Goal: Task Accomplishment & Management: Manage account settings

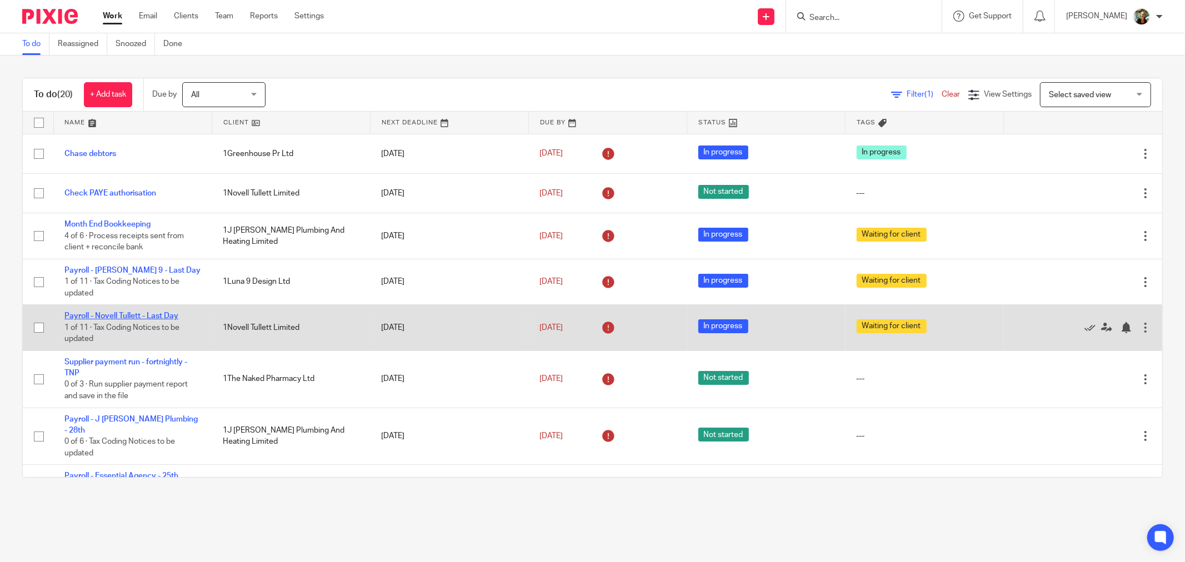
click at [148, 314] on link "Payroll - Novell Tullett - Last Day" at bounding box center [121, 316] width 114 height 8
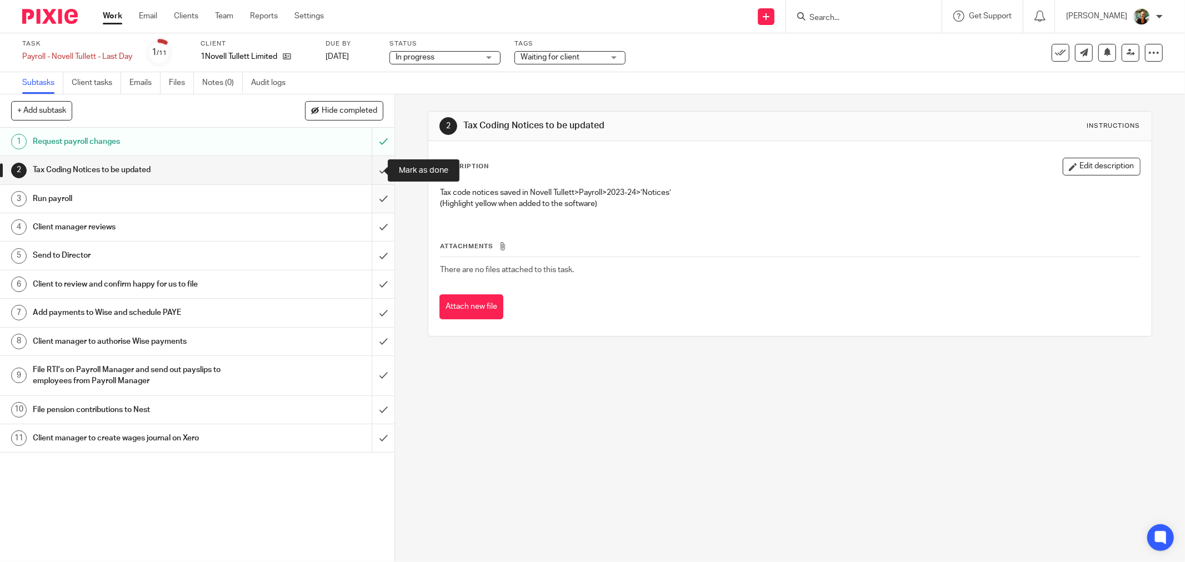
click at [375, 169] on input "submit" at bounding box center [197, 170] width 394 height 28
click at [375, 202] on input "submit" at bounding box center [197, 199] width 394 height 28
click at [372, 236] on input "submit" at bounding box center [197, 227] width 394 height 28
click at [373, 254] on input "submit" at bounding box center [197, 256] width 394 height 28
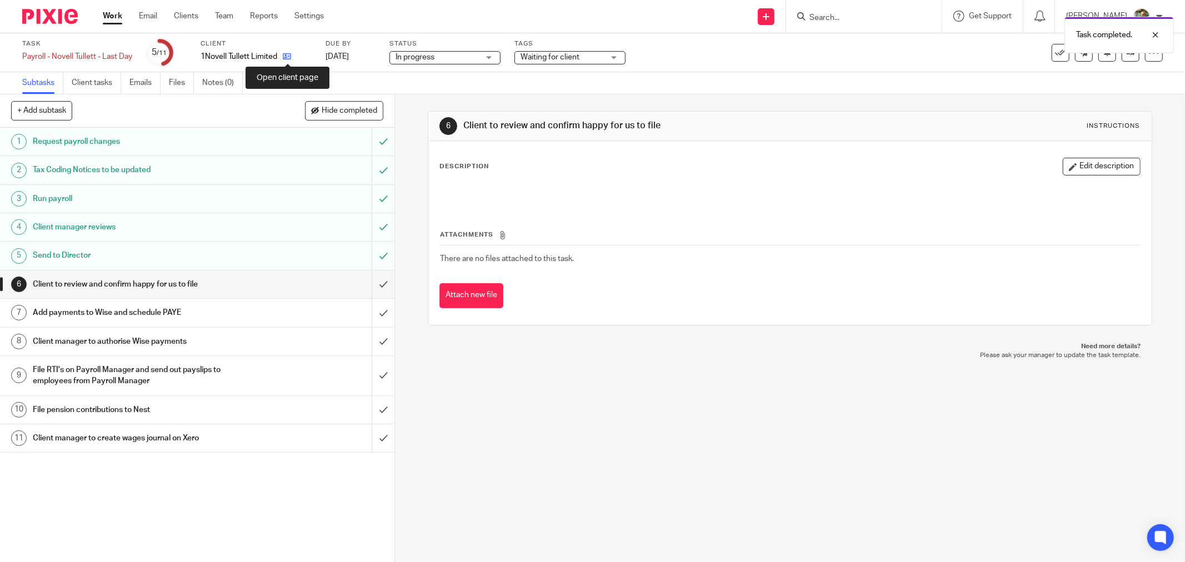
click at [291, 59] on icon at bounding box center [287, 56] width 8 height 8
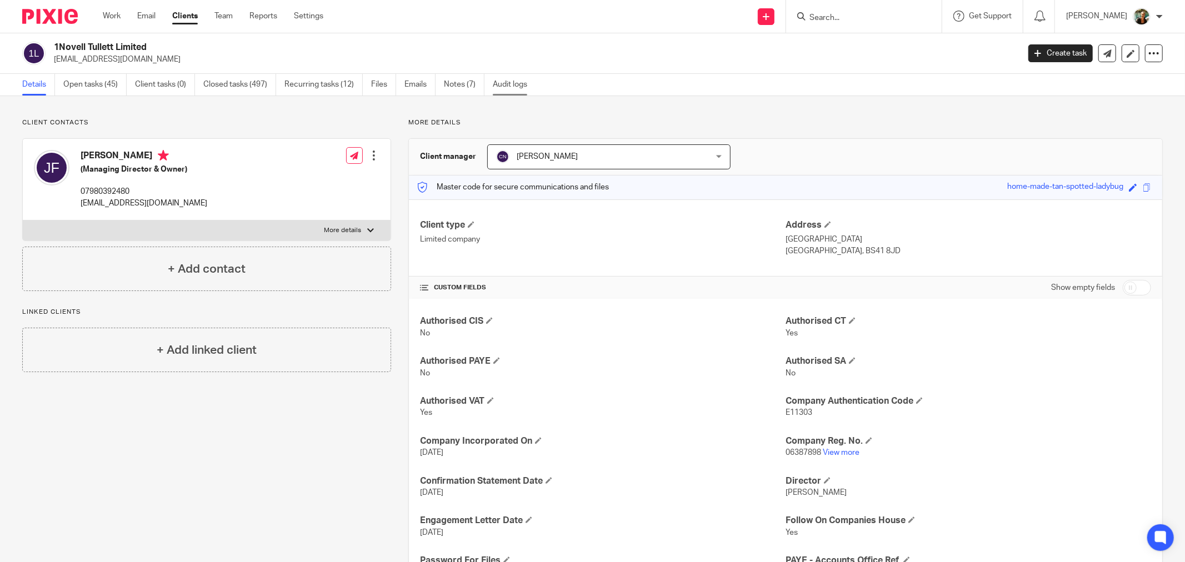
click at [518, 83] on link "Audit logs" at bounding box center [514, 85] width 43 height 22
click at [470, 86] on link "Notes (7)" at bounding box center [464, 85] width 41 height 22
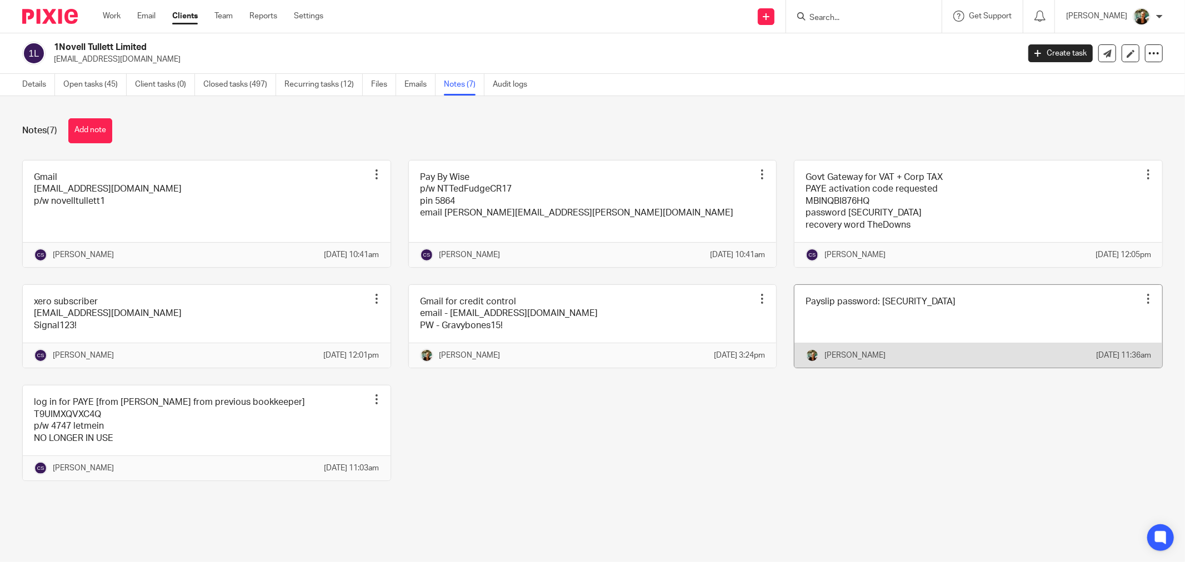
click at [889, 333] on link at bounding box center [978, 326] width 368 height 83
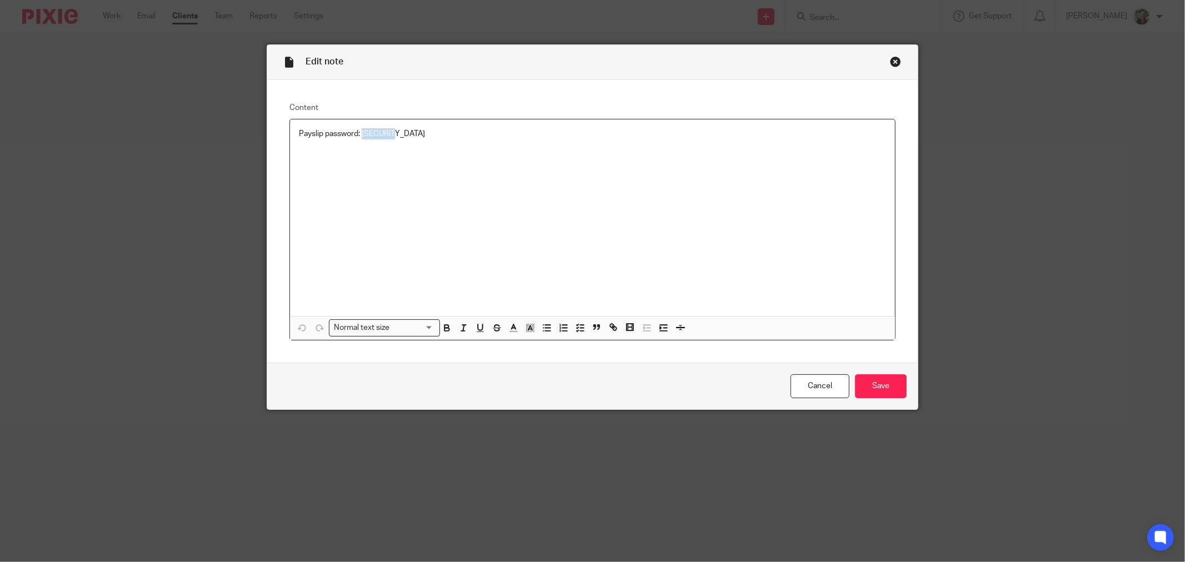
drag, startPoint x: 425, startPoint y: 145, endPoint x: 358, endPoint y: 145, distance: 67.2
click at [358, 145] on div "Payslip password: [SECURITY_DATA]" at bounding box center [592, 217] width 605 height 197
copy p "Novell01"
click at [819, 393] on link "Cancel" at bounding box center [819, 386] width 59 height 24
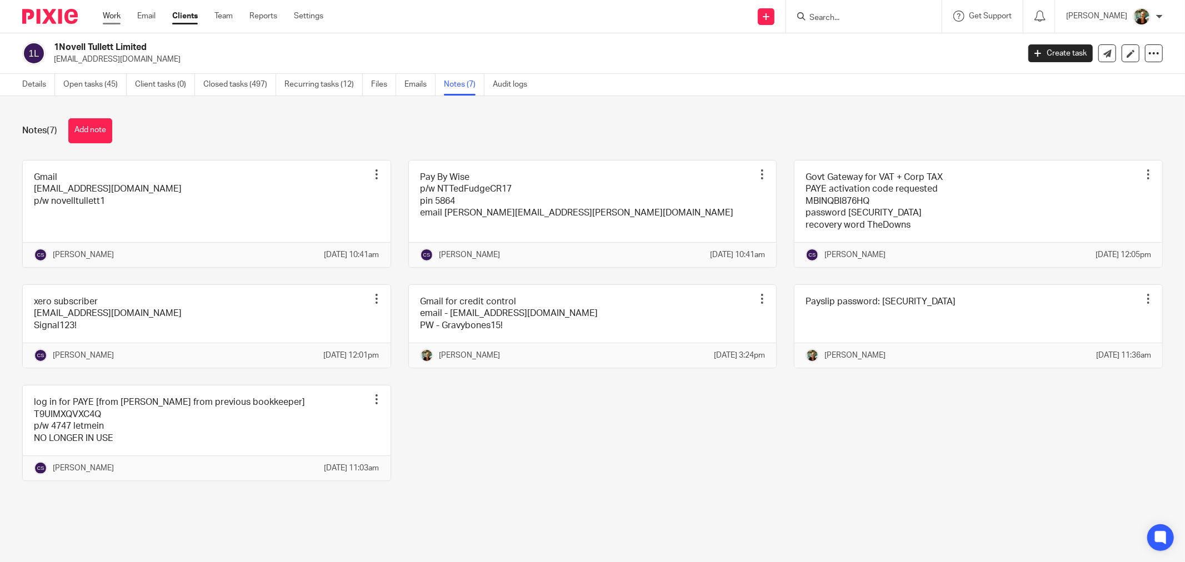
click at [103, 17] on link "Work" at bounding box center [112, 16] width 18 height 11
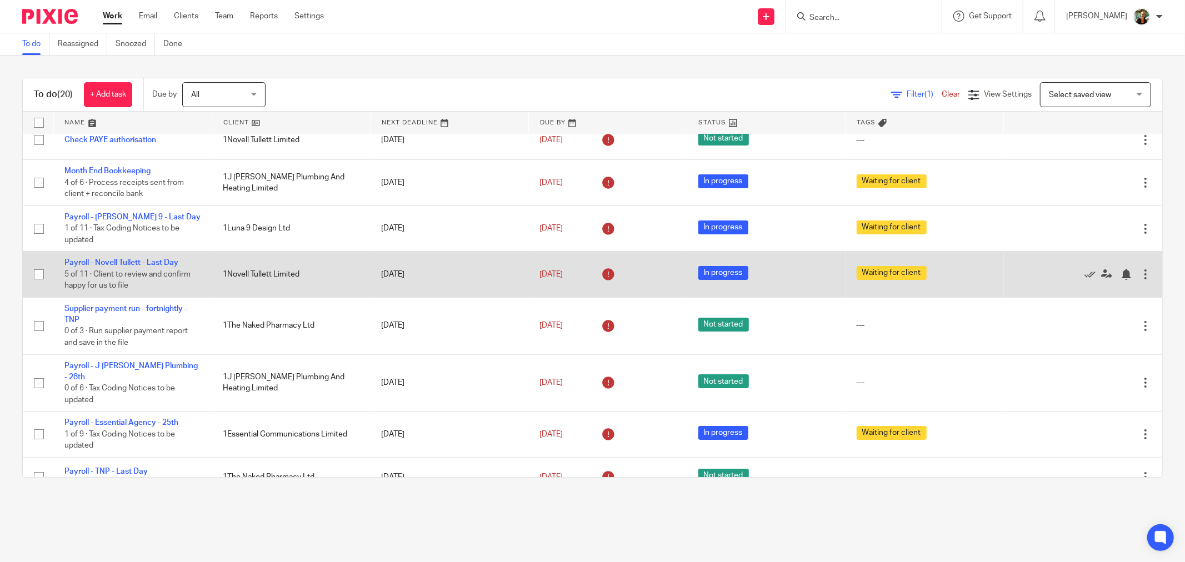
scroll to position [123, 0]
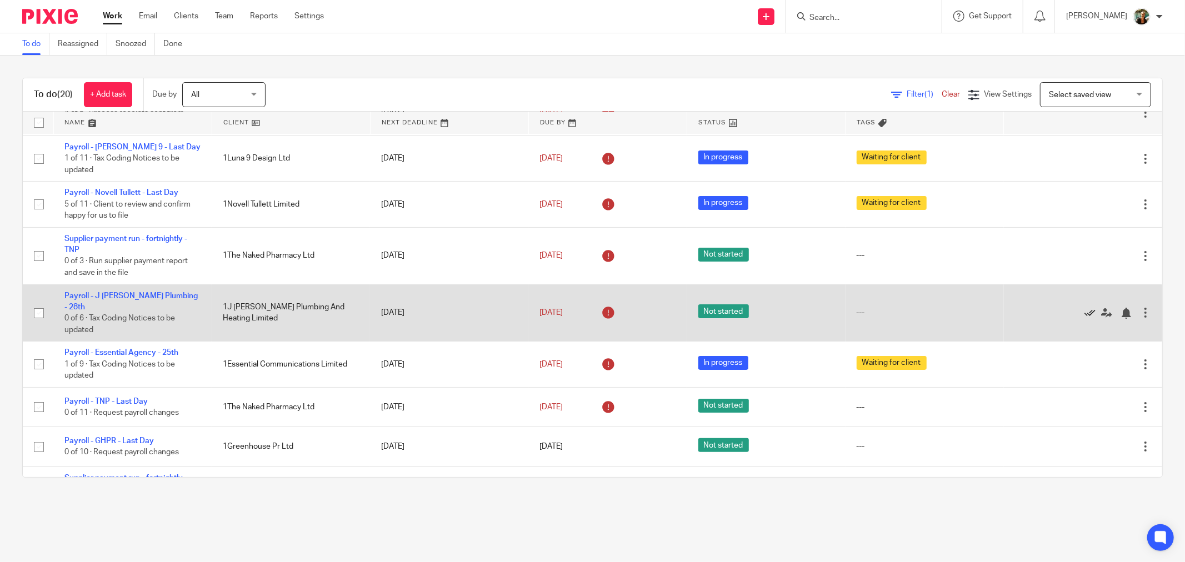
click at [1084, 311] on icon at bounding box center [1089, 313] width 11 height 11
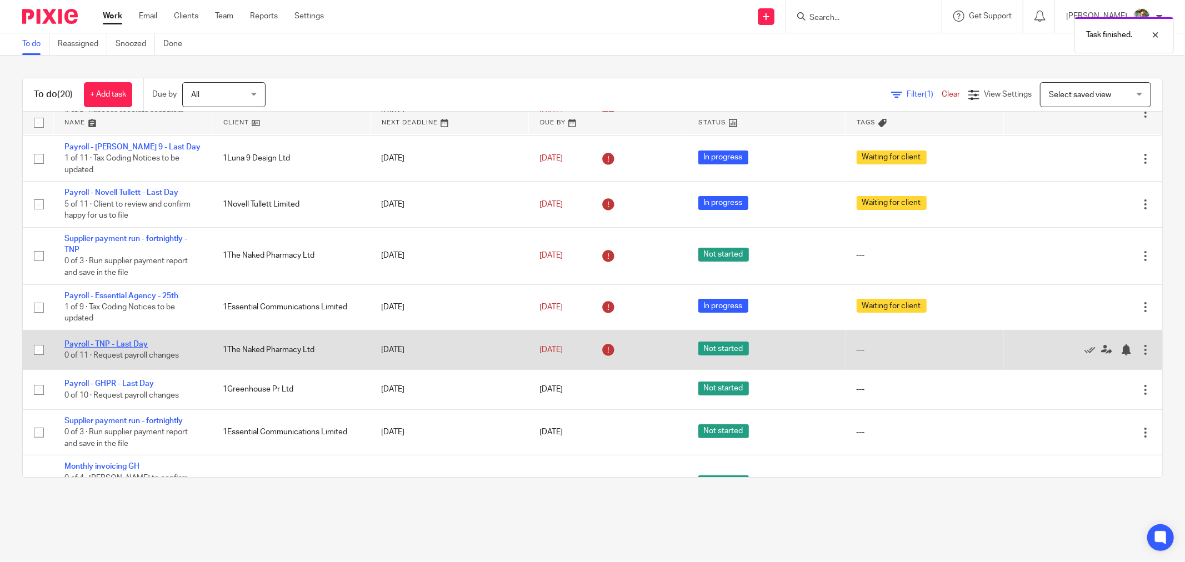
click at [129, 343] on link "Payroll - TNP - Last Day" at bounding box center [105, 344] width 83 height 8
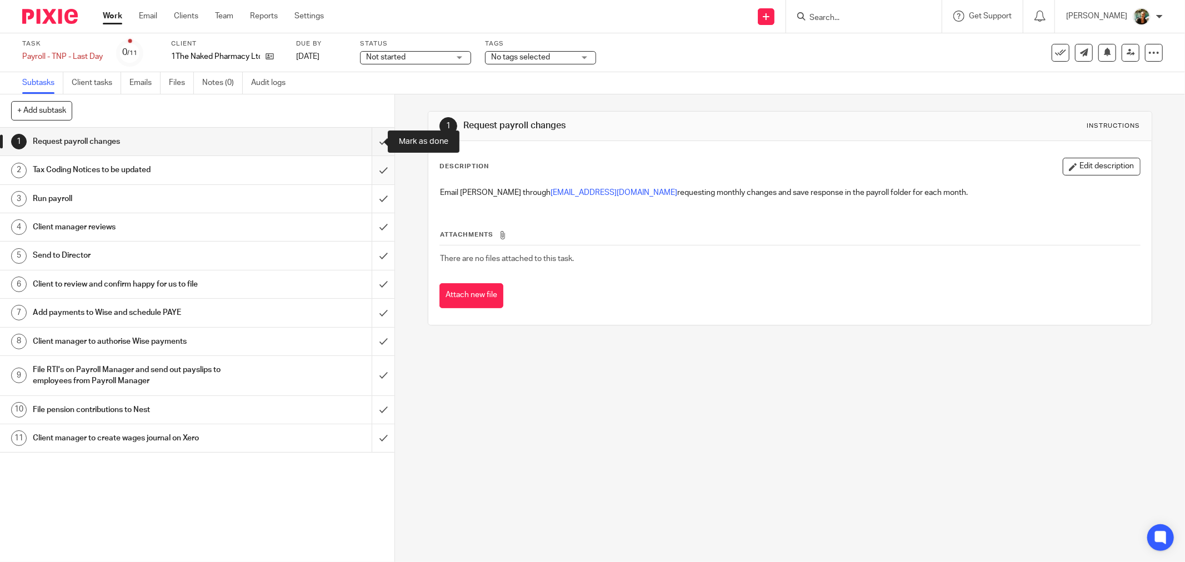
drag, startPoint x: 368, startPoint y: 147, endPoint x: 369, endPoint y: 173, distance: 26.7
click at [368, 150] on input "submit" at bounding box center [197, 142] width 394 height 28
click at [369, 174] on input "submit" at bounding box center [197, 170] width 394 height 28
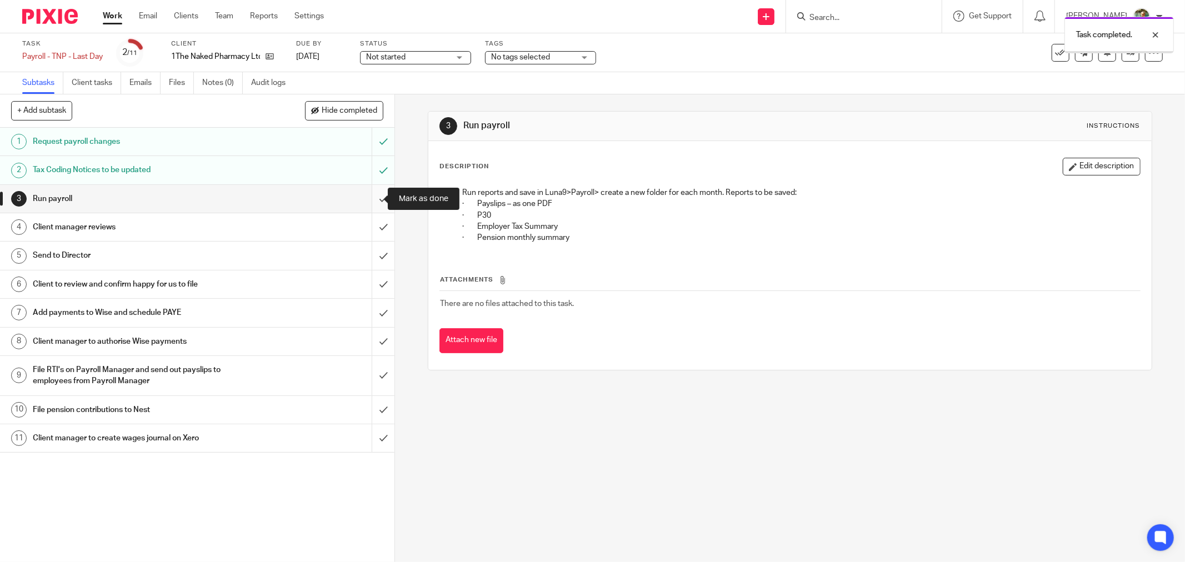
click at [375, 200] on input "submit" at bounding box center [197, 199] width 394 height 28
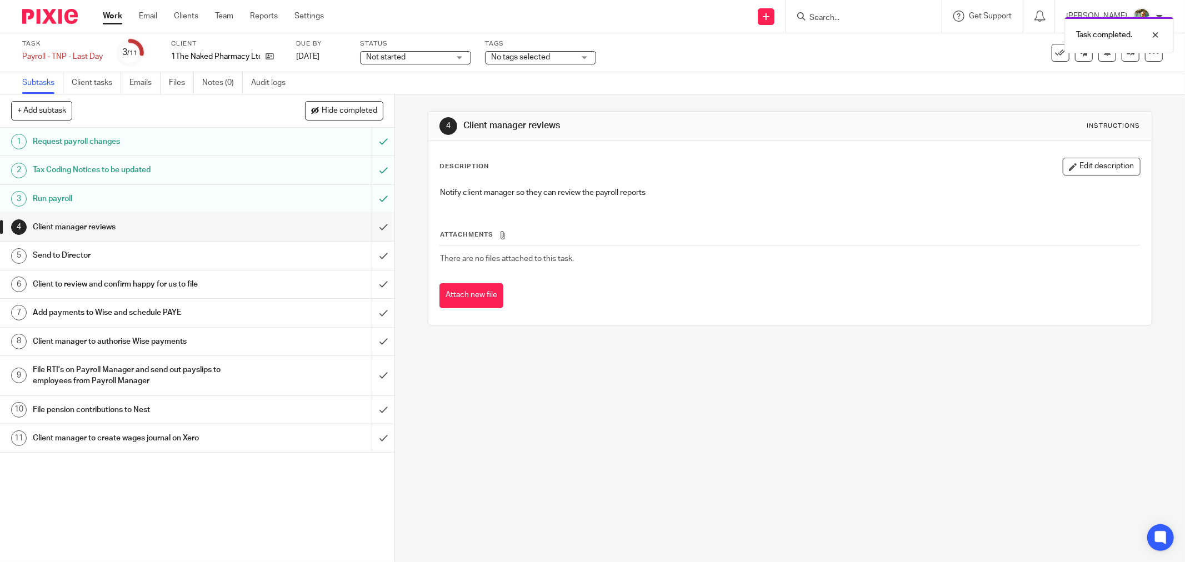
click at [409, 56] on span "Not started" at bounding box center [407, 58] width 83 height 12
click at [408, 98] on li "In progress" at bounding box center [417, 98] width 110 height 23
click at [558, 58] on span "No tags selected" at bounding box center [532, 58] width 83 height 12
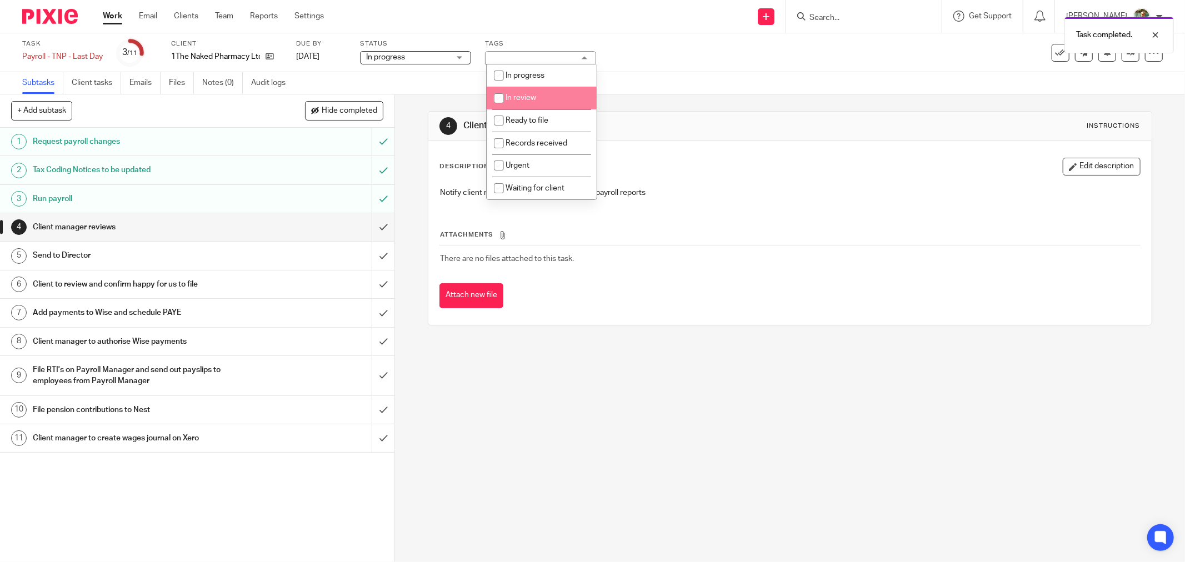
click at [553, 93] on li "In review" at bounding box center [542, 98] width 110 height 23
checkbox input "true"
click at [119, 15] on link "Work" at bounding box center [112, 16] width 19 height 11
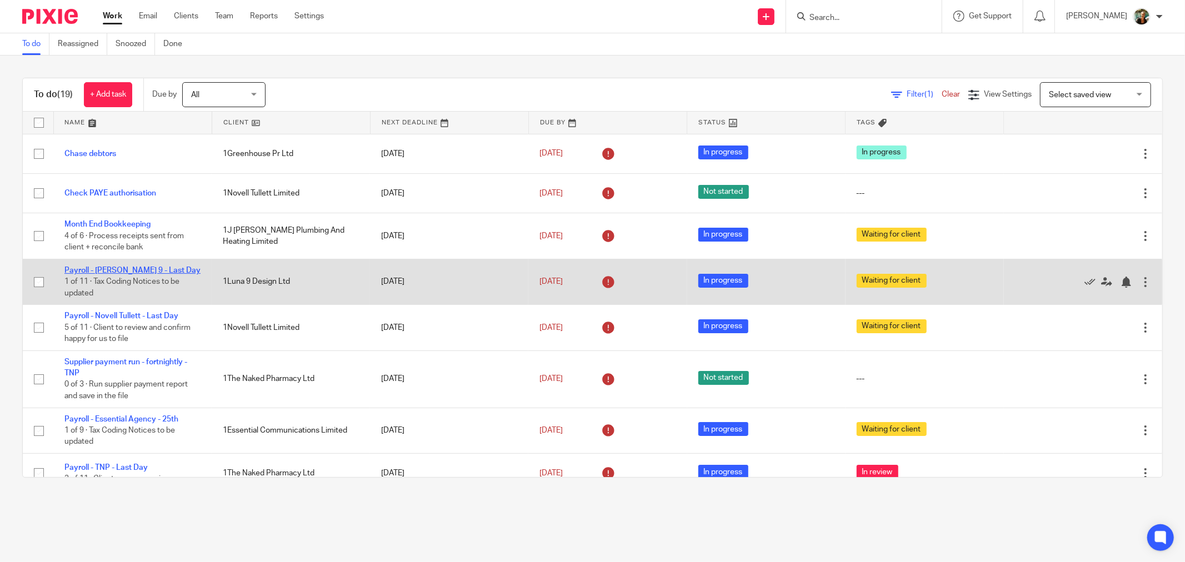
click at [130, 271] on link "Payroll - [PERSON_NAME] 9 - Last Day" at bounding box center [132, 271] width 136 height 8
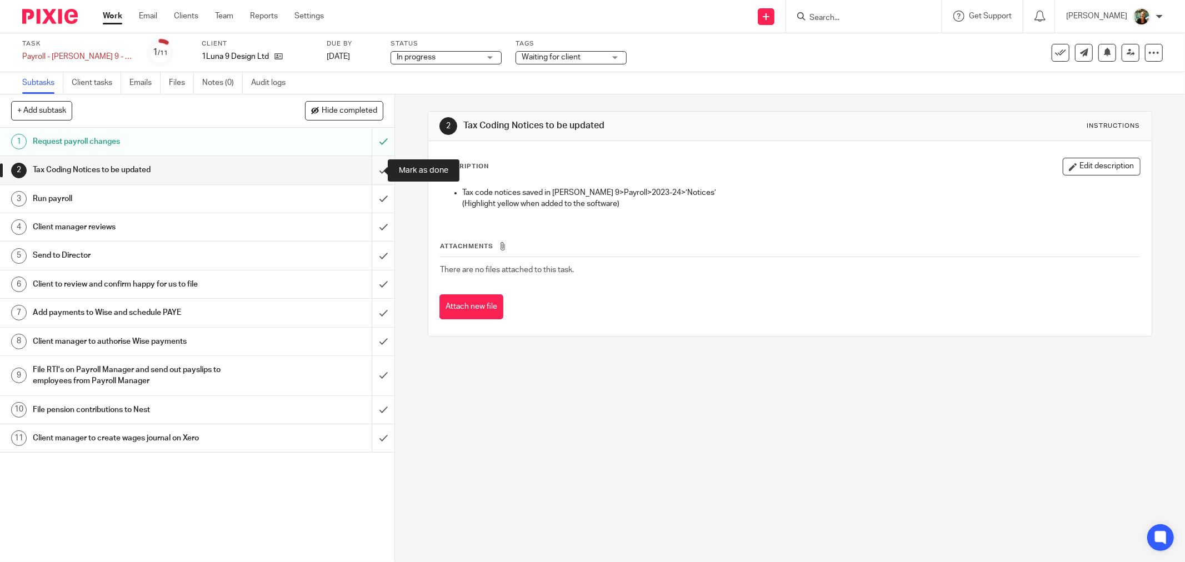
click at [372, 170] on input "submit" at bounding box center [197, 170] width 394 height 28
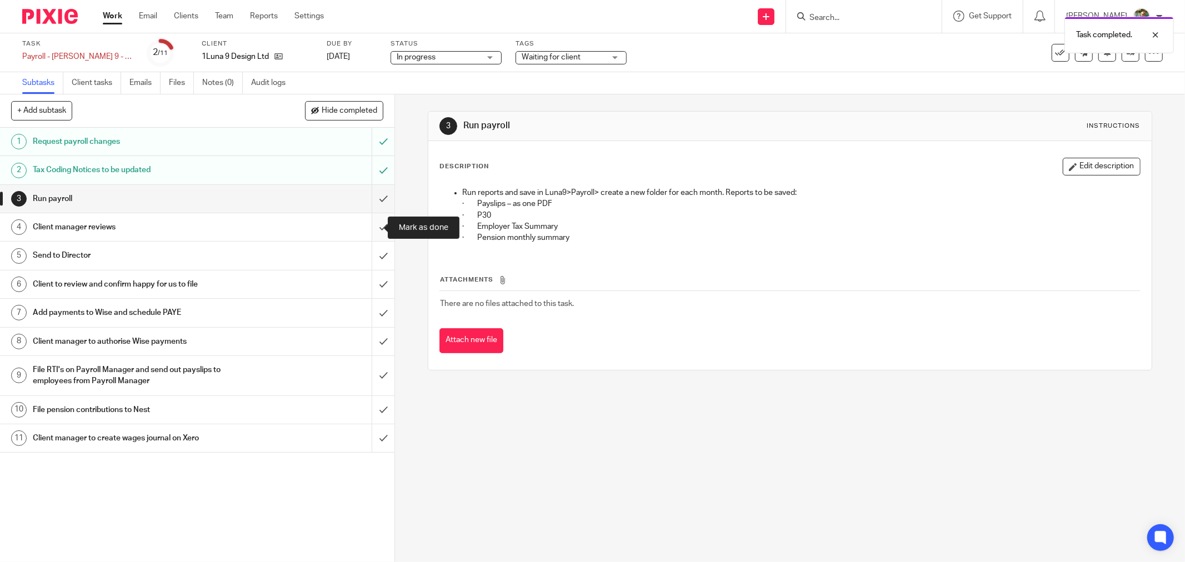
click at [371, 225] on input "submit" at bounding box center [197, 227] width 394 height 28
click at [364, 192] on input "submit" at bounding box center [197, 199] width 394 height 28
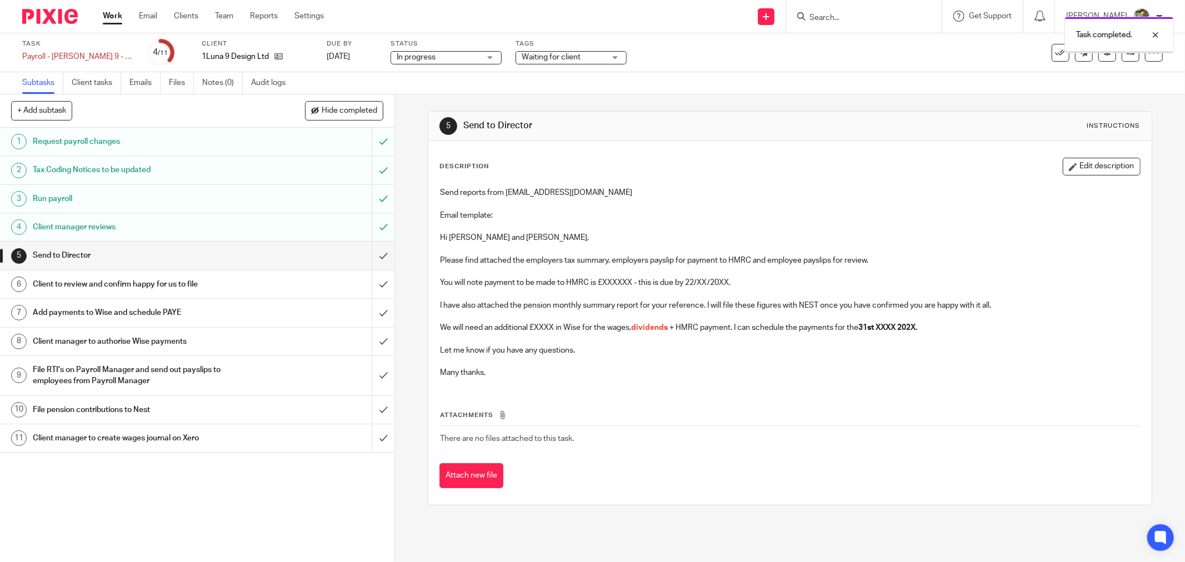
click at [371, 257] on input "submit" at bounding box center [197, 256] width 394 height 28
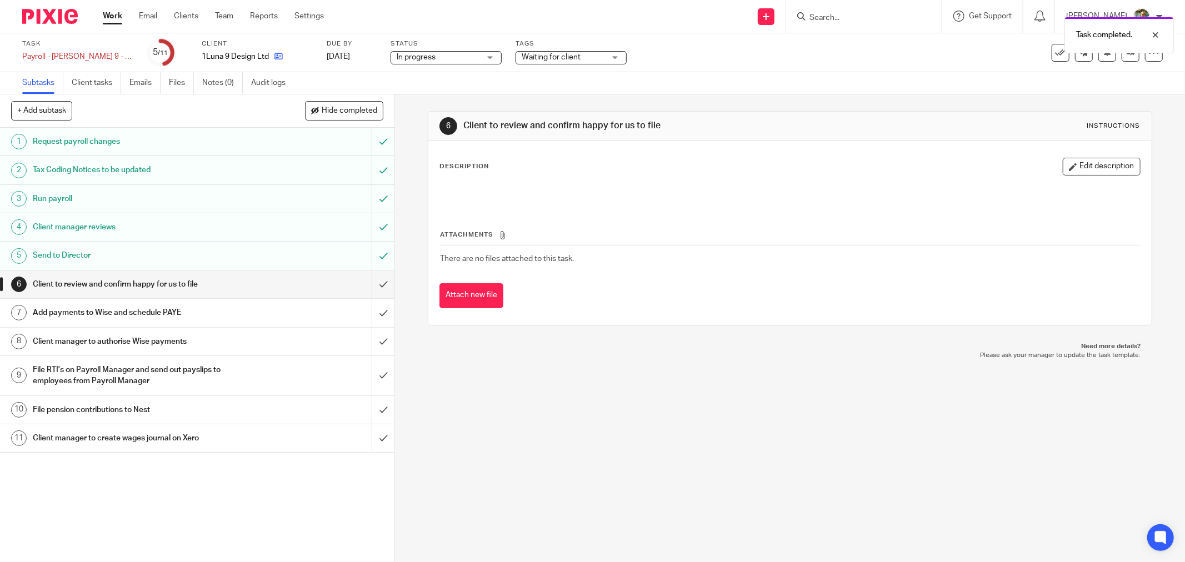
click at [274, 58] on icon at bounding box center [278, 56] width 8 height 8
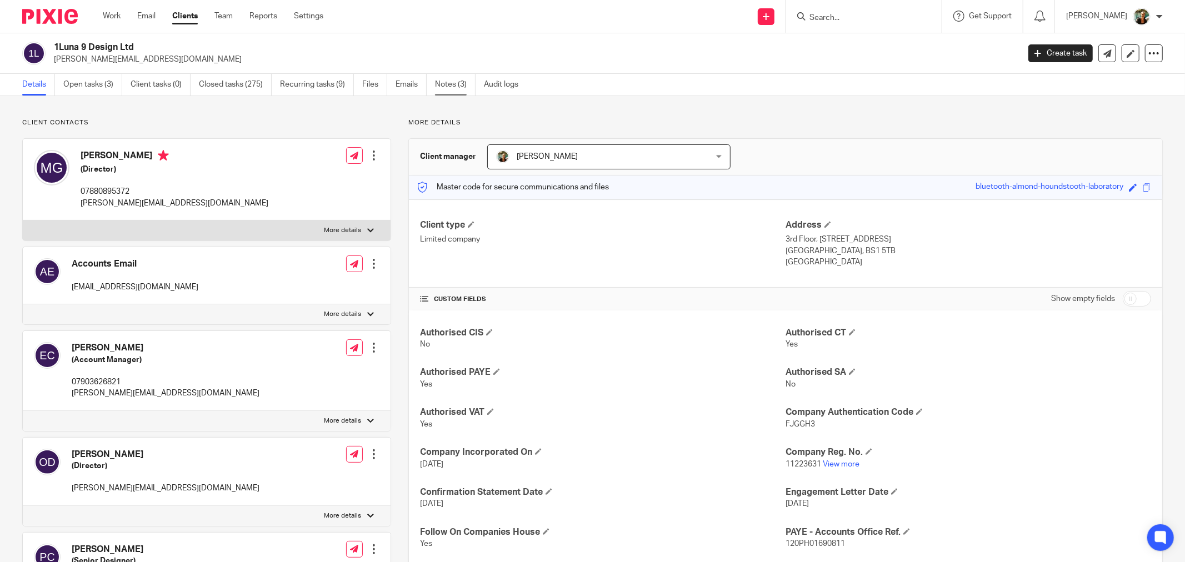
click at [465, 82] on link "Notes (3)" at bounding box center [455, 85] width 41 height 22
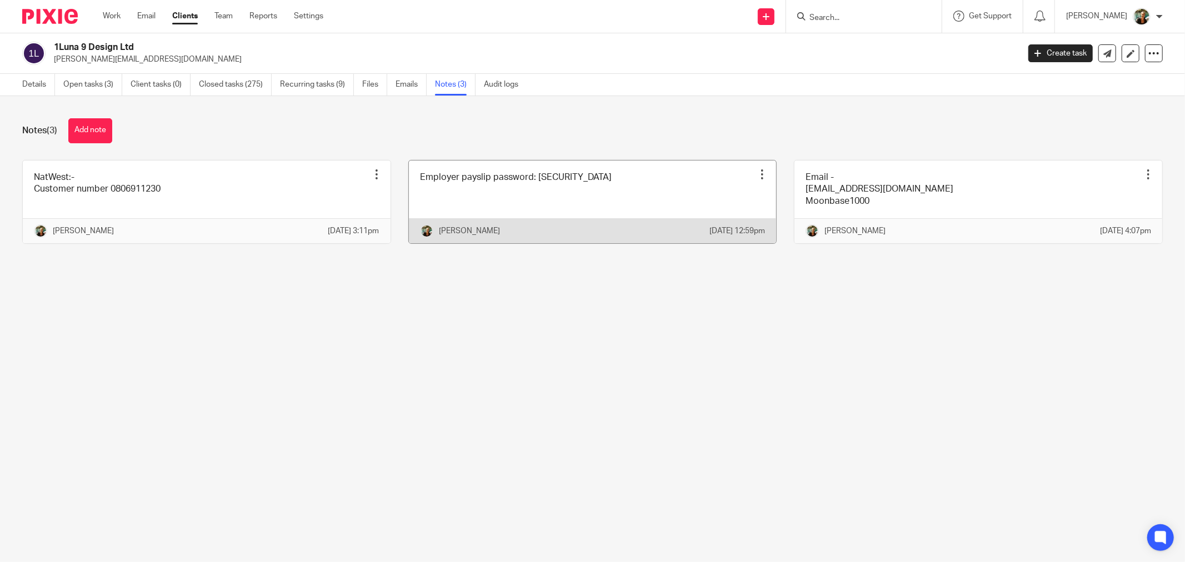
click at [561, 200] on link at bounding box center [593, 202] width 368 height 83
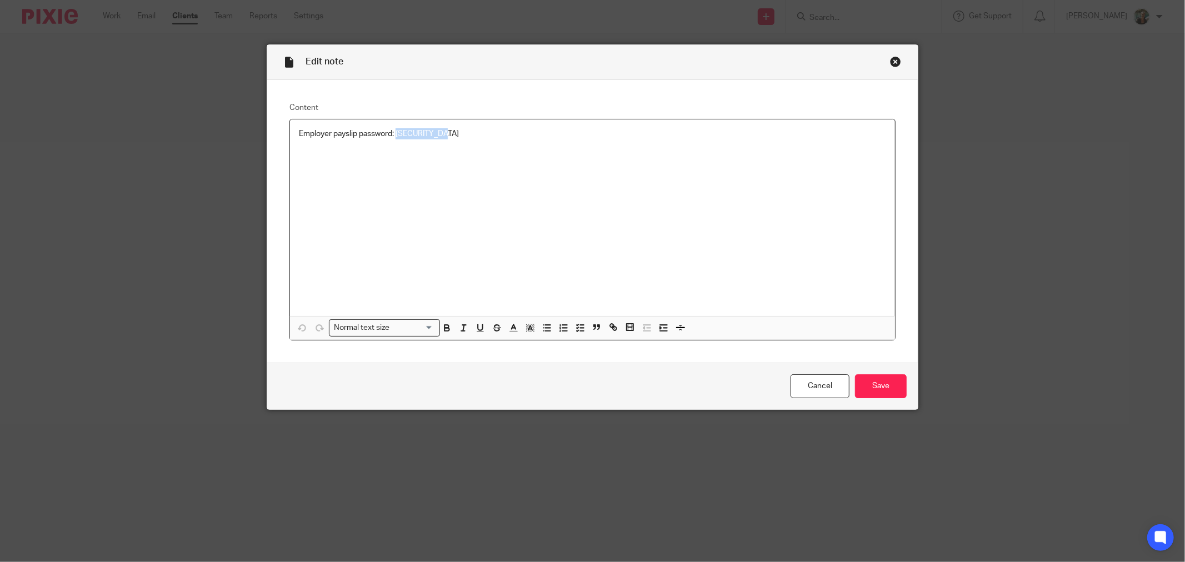
drag, startPoint x: 549, startPoint y: 150, endPoint x: 393, endPoint y: 159, distance: 155.8
click at [393, 159] on div "Employer payslip password: [SECURITY_DATA]" at bounding box center [592, 217] width 605 height 197
copy p "Luna9payroll"
click at [890, 62] on div "Close this dialog window" at bounding box center [895, 61] width 11 height 11
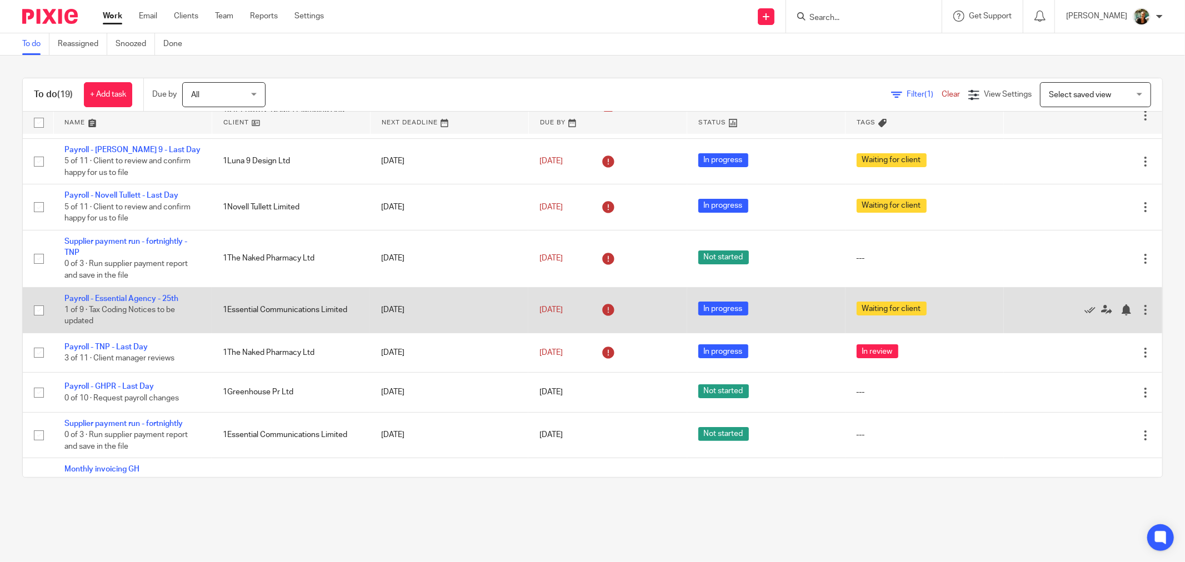
scroll to position [123, 0]
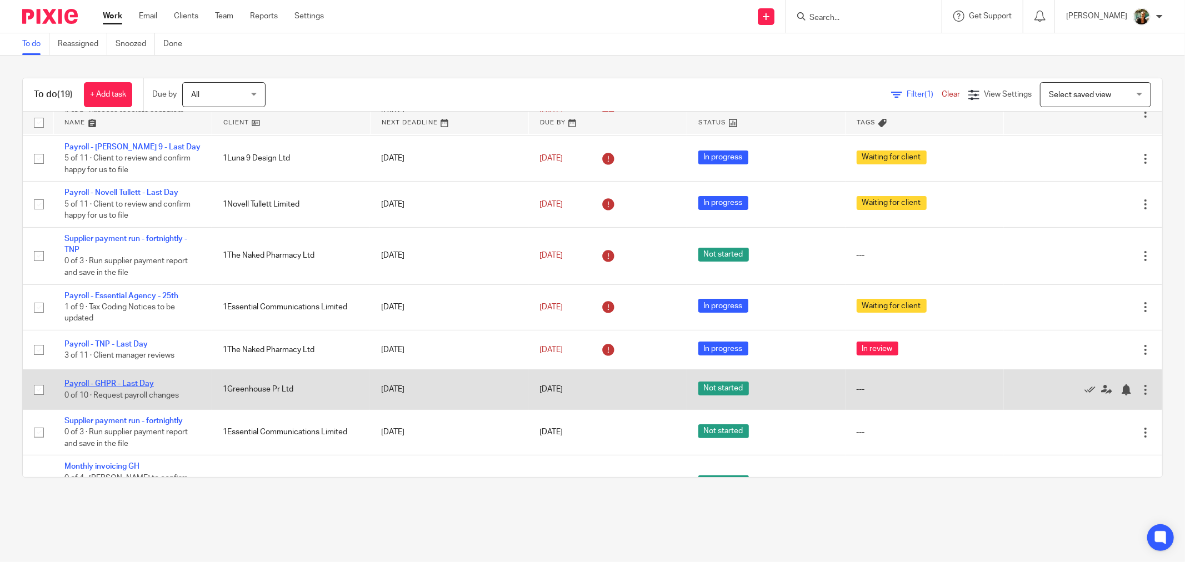
click at [138, 388] on link "Payroll - GHPR - Last Day" at bounding box center [108, 384] width 89 height 8
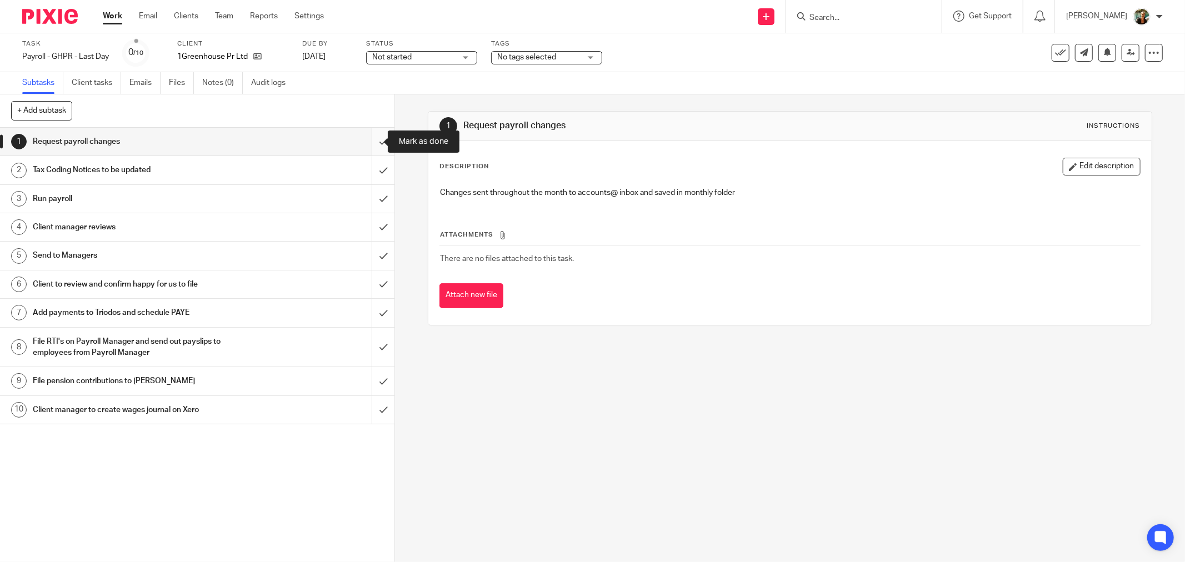
click at [374, 147] on input "submit" at bounding box center [197, 142] width 394 height 28
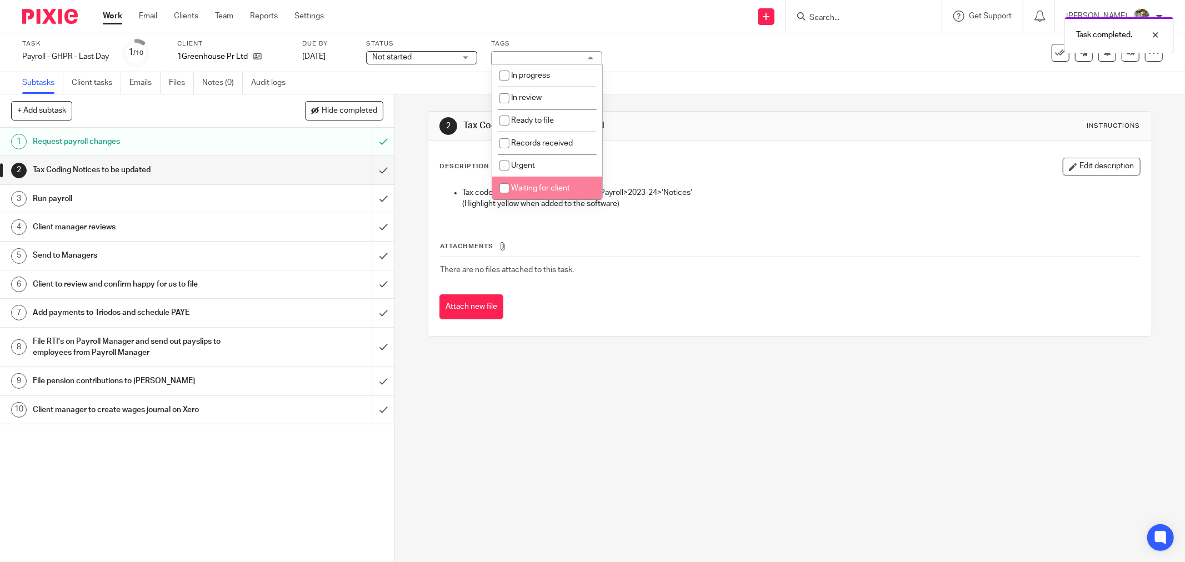
click at [552, 187] on span "Waiting for client" at bounding box center [540, 188] width 59 height 8
checkbox input "true"
click at [104, 13] on link "Work" at bounding box center [112, 16] width 19 height 11
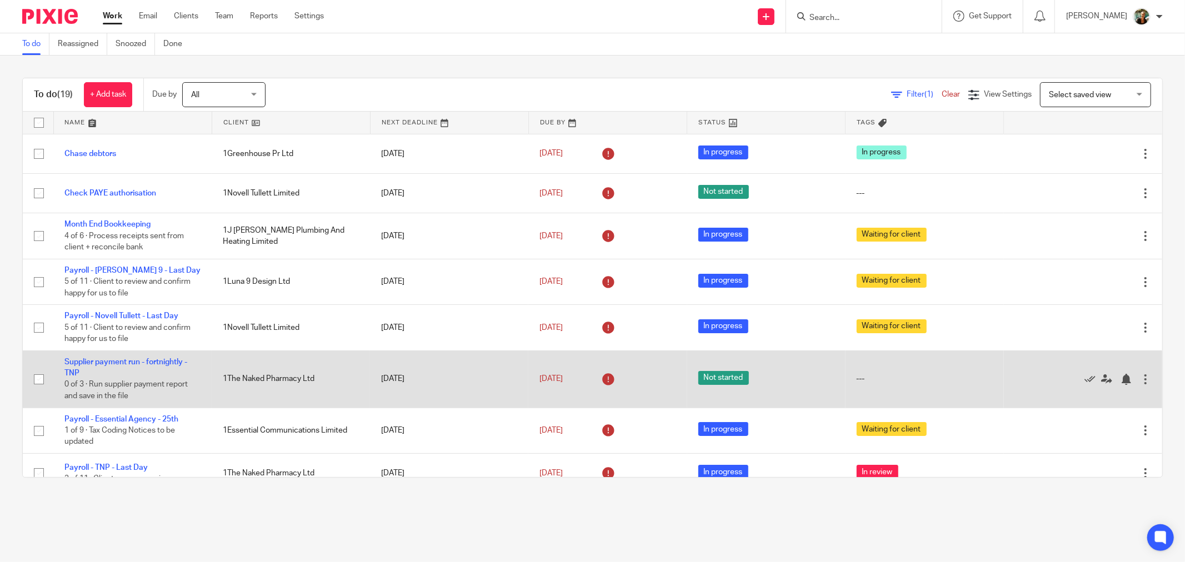
scroll to position [185, 0]
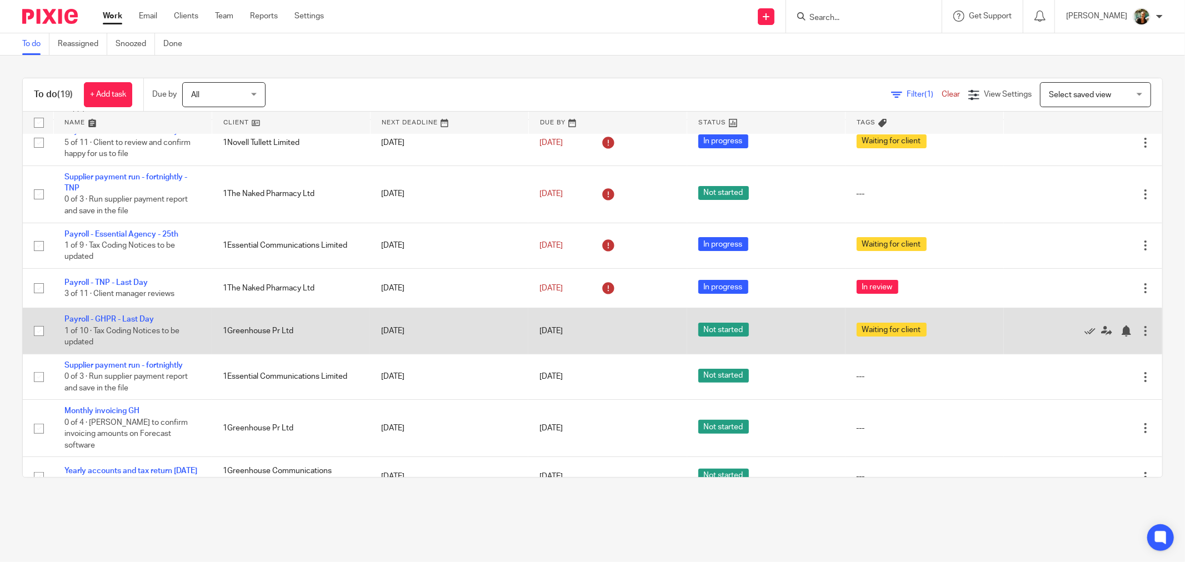
click at [130, 316] on td "Payroll - GHPR - Last Day 1 of 10 · Tax Coding Notices to be updated" at bounding box center [132, 331] width 158 height 46
click at [130, 323] on link "Payroll - GHPR - Last Day" at bounding box center [108, 320] width 89 height 8
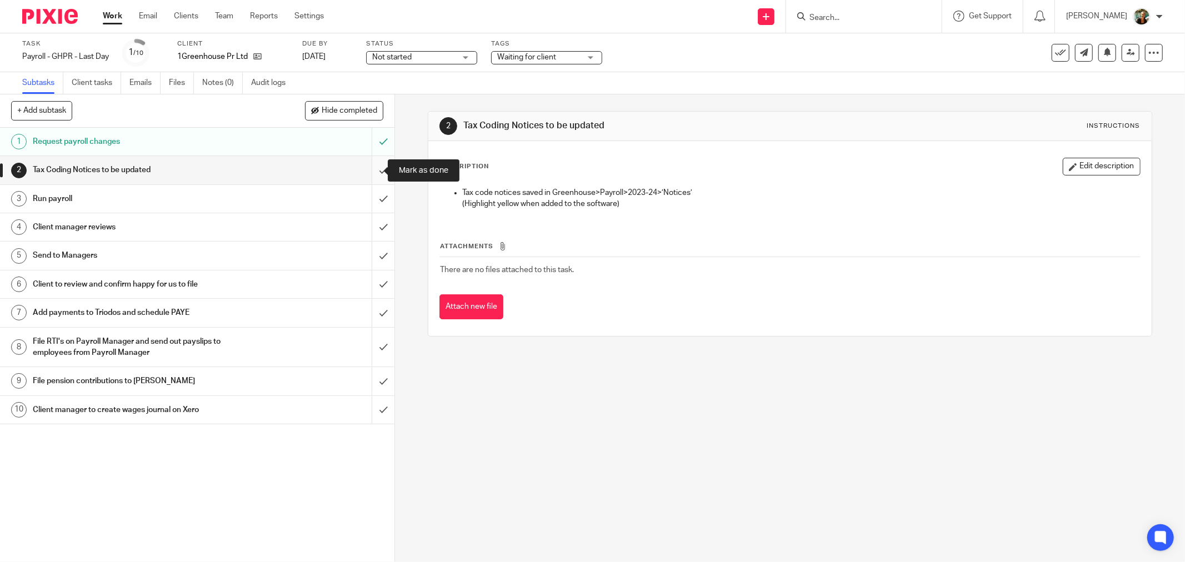
click at [370, 170] on input "submit" at bounding box center [197, 170] width 394 height 28
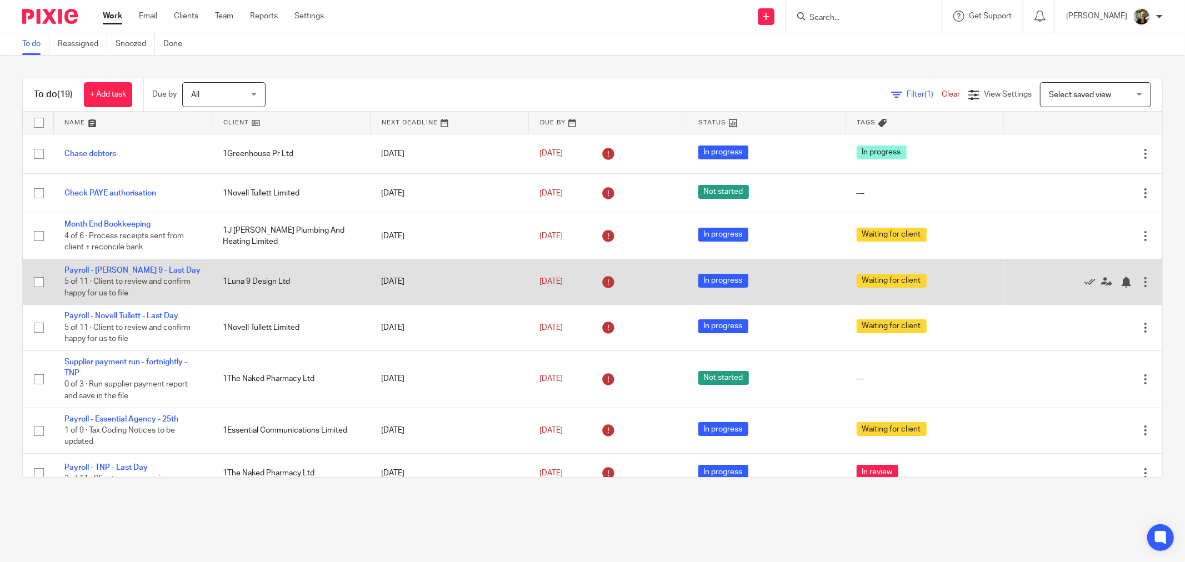
click at [144, 264] on td "Payroll - [PERSON_NAME] 9 - Last Day 5 of 11 · Client to review and confirm hap…" at bounding box center [132, 282] width 158 height 46
click at [144, 269] on link "Payroll - [PERSON_NAME] 9 - Last Day" at bounding box center [132, 271] width 136 height 8
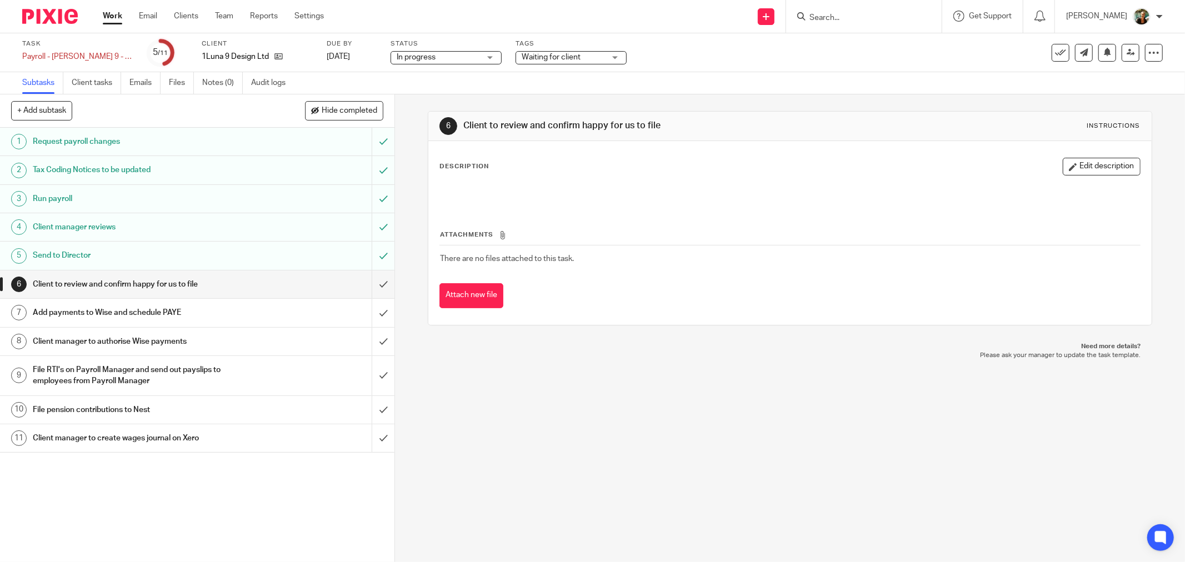
click at [115, 12] on link "Work" at bounding box center [112, 16] width 19 height 11
